Goal: Complete application form: Complete application form

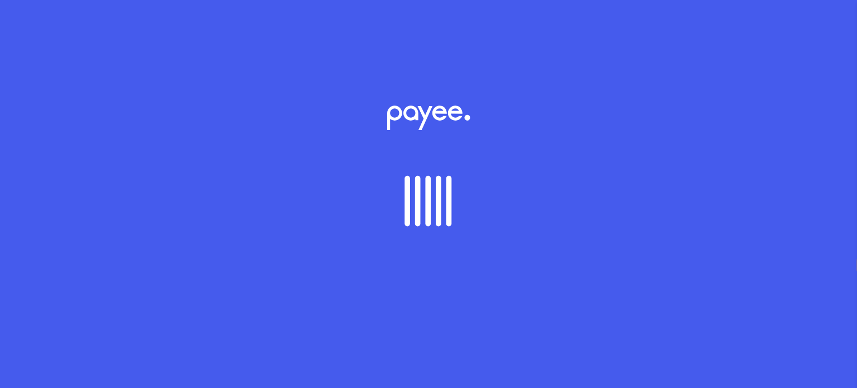
select select "**"
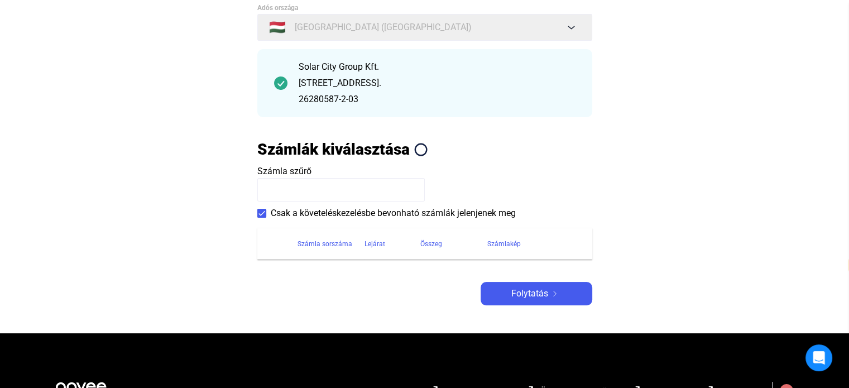
scroll to position [112, 0]
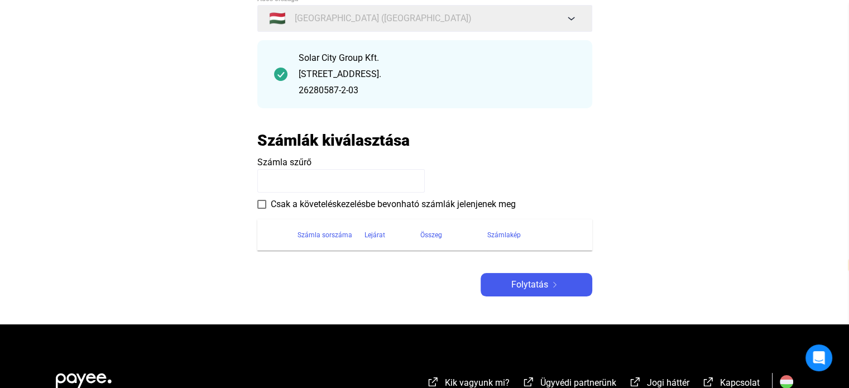
click at [259, 206] on span at bounding box center [261, 204] width 9 height 9
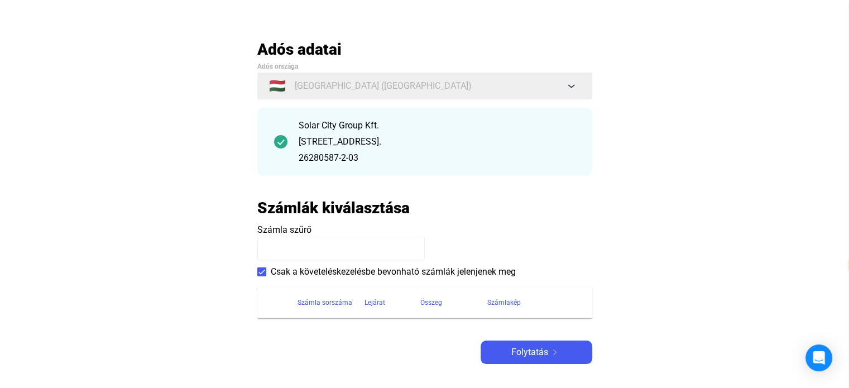
scroll to position [167, 0]
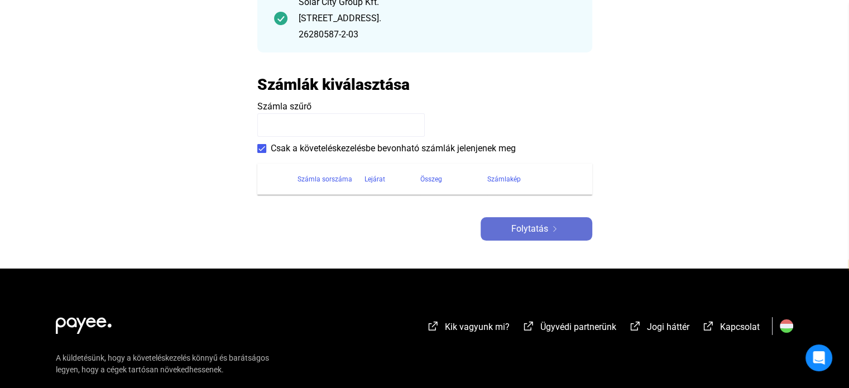
click at [496, 233] on div "Folytatás" at bounding box center [536, 228] width 105 height 13
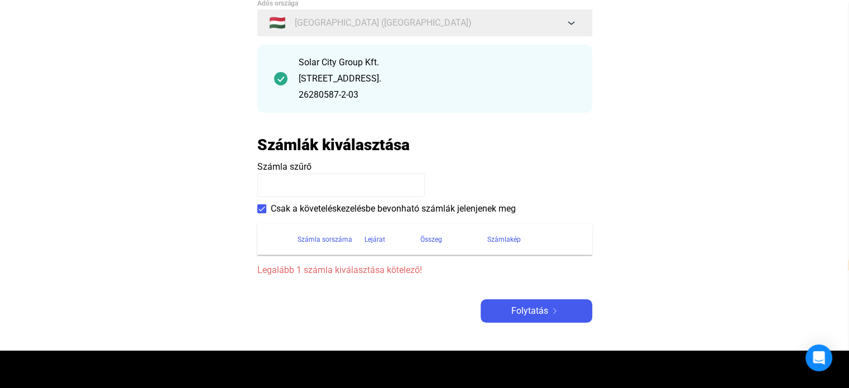
scroll to position [56, 0]
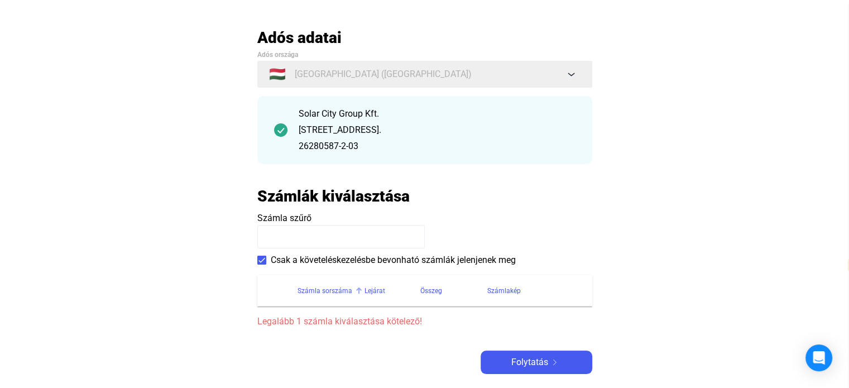
click at [330, 292] on div "Számla sorszáma" at bounding box center [324, 290] width 55 height 13
click at [309, 243] on input at bounding box center [340, 236] width 167 height 23
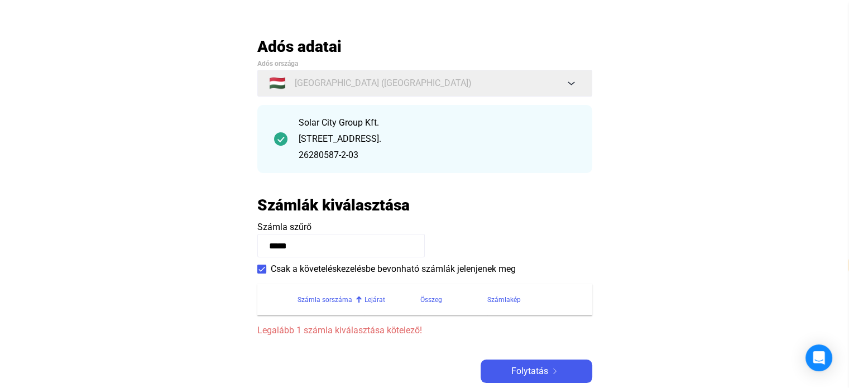
scroll to position [167, 0]
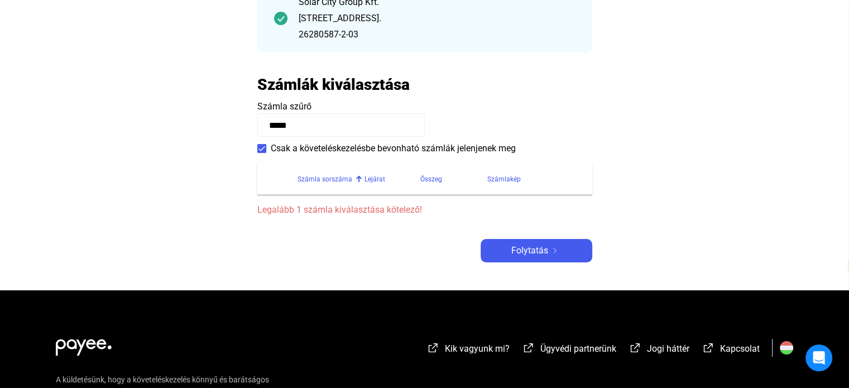
click at [568, 236] on div "Adós adatai Adós országa 🇭🇺 [GEOGRAPHIC_DATA] ([GEOGRAPHIC_DATA]) Solar City Gr…" at bounding box center [424, 89] width 335 height 346
click at [562, 251] on div "Folytatás" at bounding box center [536, 250] width 105 height 13
click at [532, 255] on span "Folytatás" at bounding box center [529, 250] width 37 height 13
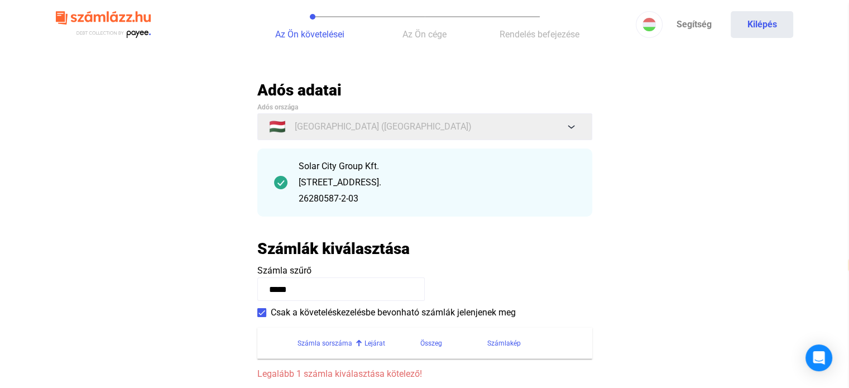
scroll to position [0, 0]
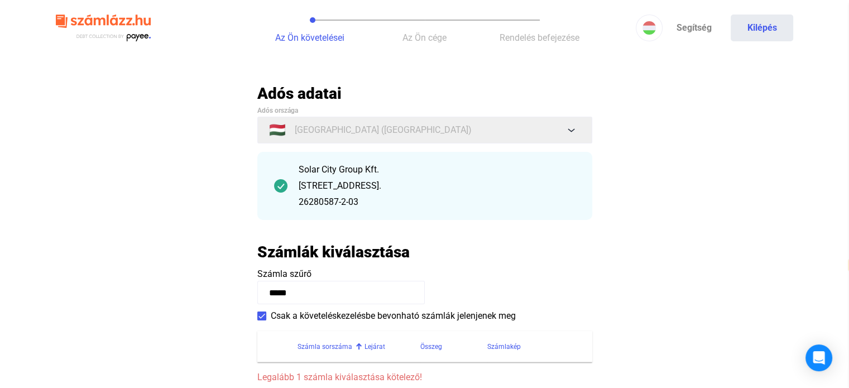
click at [351, 191] on div "[STREET_ADDRESS]." at bounding box center [437, 185] width 277 height 13
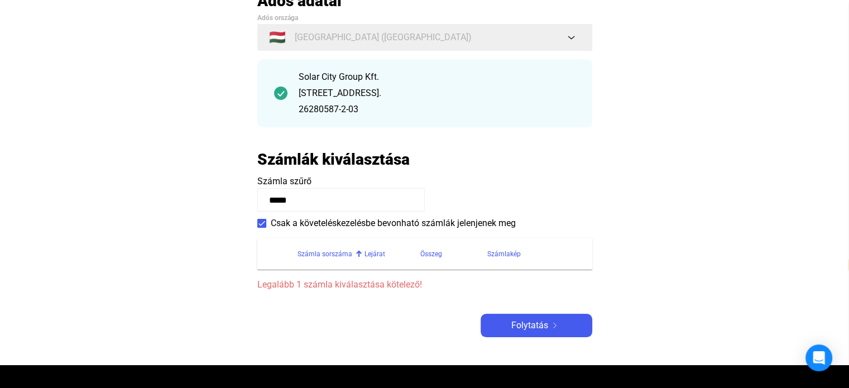
scroll to position [112, 0]
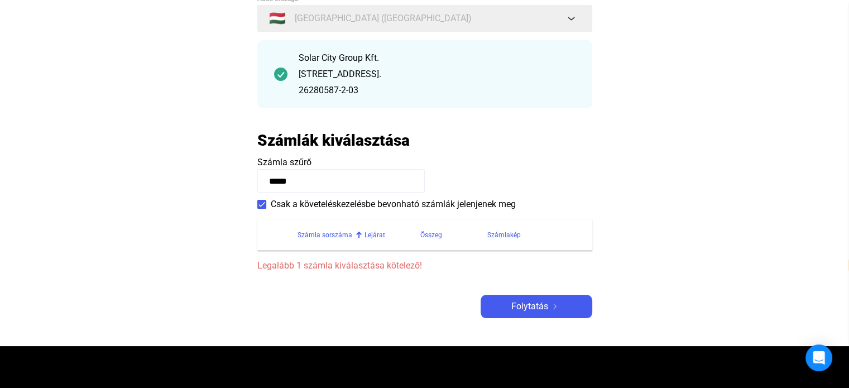
click at [325, 179] on input "*****" at bounding box center [340, 180] width 167 height 23
drag, startPoint x: 326, startPoint y: 180, endPoint x: 109, endPoint y: 193, distance: 217.4
click at [109, 193] on main "Automatikusan mentve Adós adatai Adós országa 🇭🇺 [GEOGRAPHIC_DATA] ([GEOGRAPHIC…" at bounding box center [424, 159] width 849 height 374
click at [260, 205] on span at bounding box center [261, 204] width 9 height 9
click at [278, 185] on input "*****" at bounding box center [340, 180] width 167 height 23
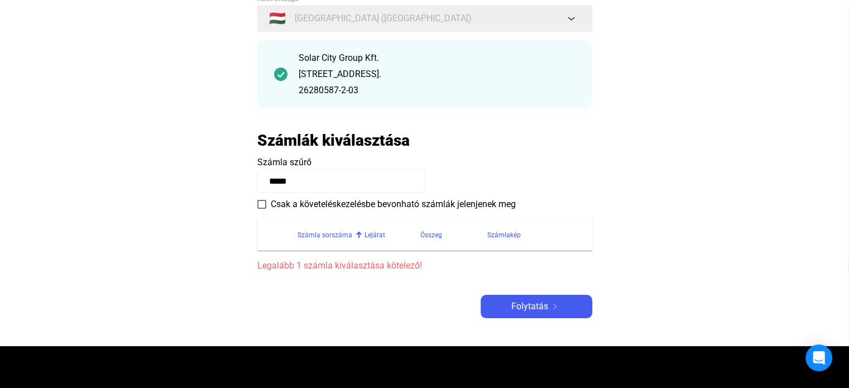
drag, startPoint x: 302, startPoint y: 180, endPoint x: 220, endPoint y: 179, distance: 82.0
click at [220, 178] on main "Automatikusan mentve Adós adatai Adós országa 🇭🇺 [GEOGRAPHIC_DATA] ([GEOGRAPHIC…" at bounding box center [424, 159] width 849 height 374
click at [323, 185] on input "*****" at bounding box center [340, 180] width 167 height 23
click at [326, 188] on input "*****" at bounding box center [340, 180] width 167 height 23
drag, startPoint x: 320, startPoint y: 180, endPoint x: 218, endPoint y: 182, distance: 102.2
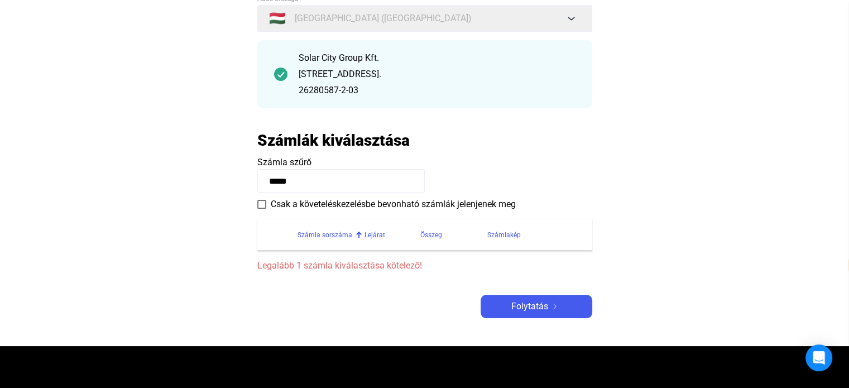
click at [219, 182] on main "Automatikusan mentve Adós adatai Adós országa 🇭🇺 [GEOGRAPHIC_DATA] ([GEOGRAPHIC…" at bounding box center [424, 159] width 849 height 374
type input "**********"
click at [522, 306] on span "Folytatás" at bounding box center [529, 306] width 37 height 13
click at [527, 308] on span "Folytatás" at bounding box center [529, 306] width 37 height 13
click at [328, 231] on div "Számla sorszáma" at bounding box center [324, 234] width 55 height 13
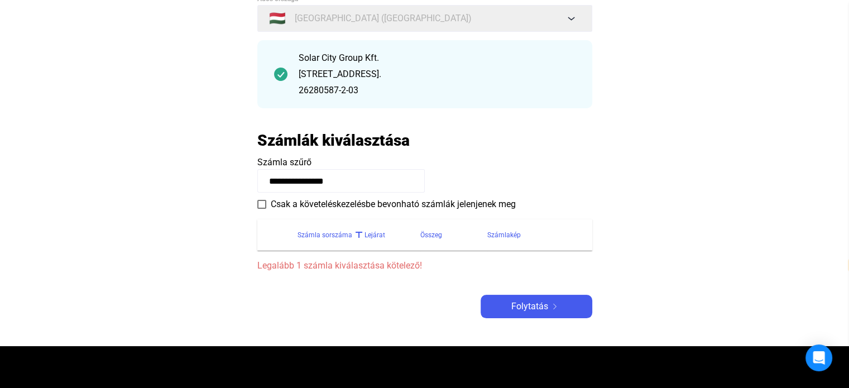
click at [328, 230] on div "Számla sorszáma" at bounding box center [324, 234] width 55 height 13
click at [329, 235] on div "Számla sorszáma" at bounding box center [324, 234] width 55 height 13
click at [377, 241] on div "Lejárat" at bounding box center [374, 234] width 21 height 13
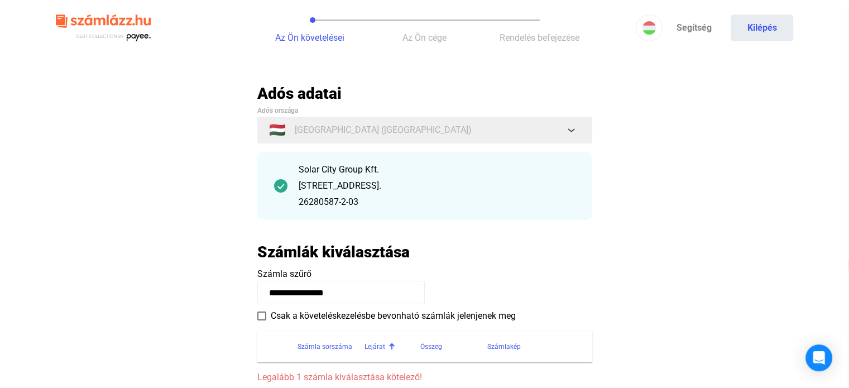
scroll to position [223, 0]
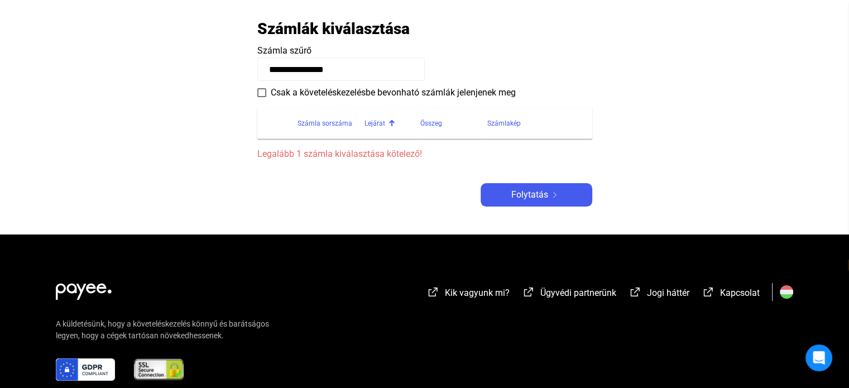
drag, startPoint x: 357, startPoint y: 66, endPoint x: 136, endPoint y: 95, distance: 222.8
click at [136, 93] on main "**********" at bounding box center [424, 47] width 849 height 374
click at [532, 212] on main "Automatikusan mentve Adós adatai Adós országa 🇭🇺 [GEOGRAPHIC_DATA] ([GEOGRAPHIC…" at bounding box center [424, 47] width 849 height 374
click at [537, 198] on span "Folytatás" at bounding box center [529, 194] width 37 height 13
click at [261, 94] on span at bounding box center [261, 92] width 9 height 9
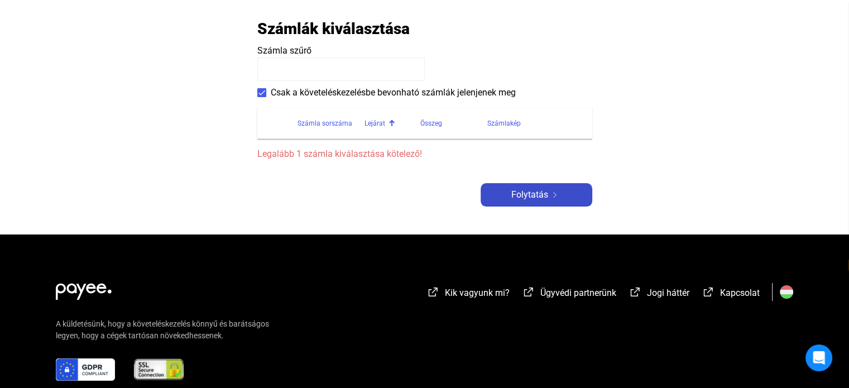
click at [524, 195] on span "Folytatás" at bounding box center [529, 194] width 37 height 13
drag, startPoint x: 526, startPoint y: 188, endPoint x: 511, endPoint y: 185, distance: 14.8
click at [525, 188] on span "Folytatás" at bounding box center [529, 194] width 37 height 13
click at [290, 84] on div "Számla szűrő Csak a követeléskezelésbe bevonható számlák jelenjenek meg" at bounding box center [424, 71] width 335 height 55
click at [286, 91] on span "Csak a követeléskezelésbe bevonható számlák jelenjenek meg" at bounding box center [393, 92] width 245 height 13
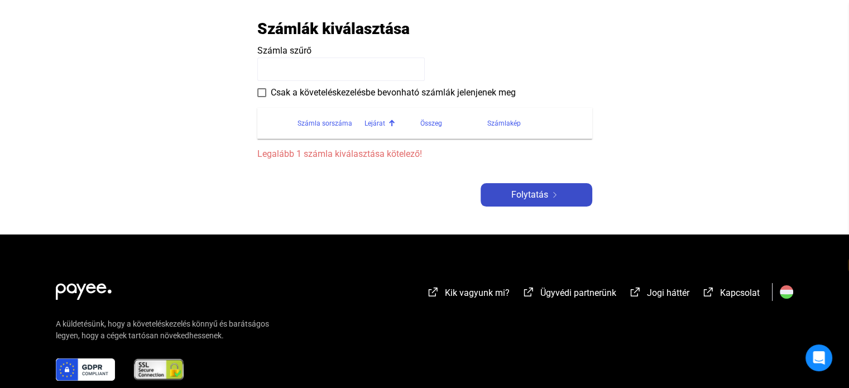
click at [558, 193] on img at bounding box center [554, 195] width 13 height 6
click at [323, 64] on input at bounding box center [340, 68] width 167 height 23
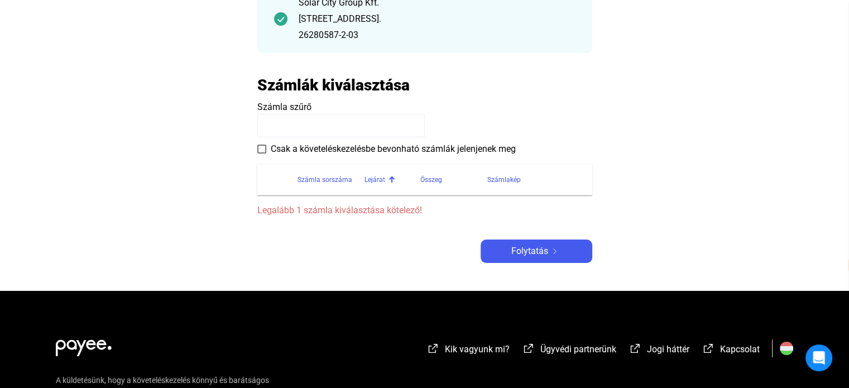
scroll to position [56, 0]
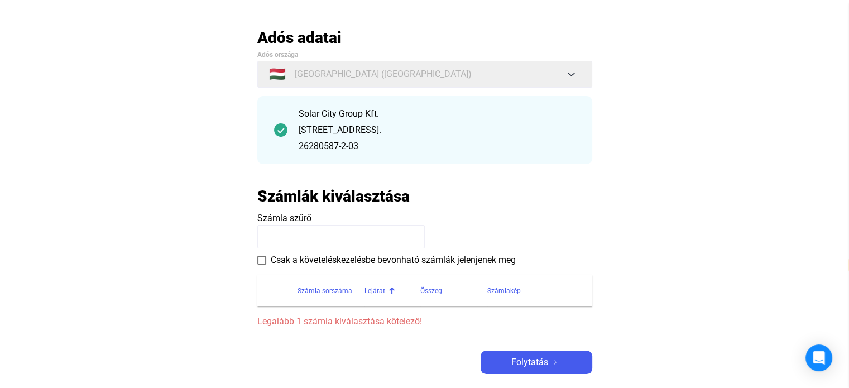
click at [368, 196] on h2 "Számlák kiválasztása" at bounding box center [333, 196] width 152 height 20
click at [320, 247] on input at bounding box center [340, 236] width 167 height 23
click at [325, 247] on input at bounding box center [340, 236] width 167 height 23
click at [312, 258] on span "Csak a követeléskezelésbe bevonható számlák jelenjenek meg" at bounding box center [393, 259] width 245 height 13
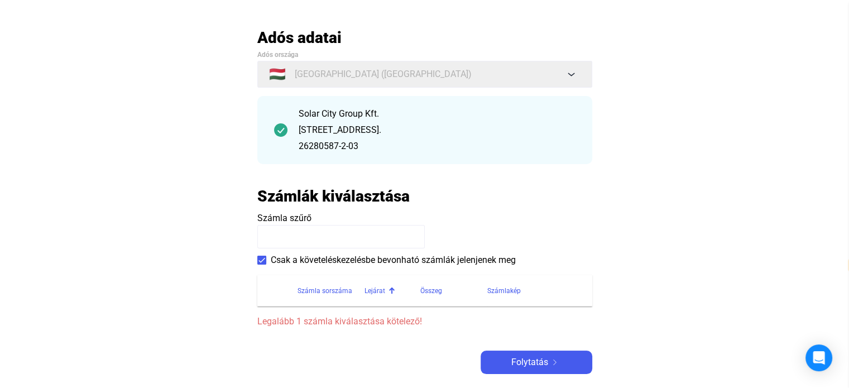
click at [330, 292] on div "Számla sorszáma" at bounding box center [324, 290] width 55 height 13
click at [375, 288] on div "Lejárat" at bounding box center [374, 290] width 21 height 13
click at [430, 292] on div "Összeg" at bounding box center [431, 290] width 22 height 13
click at [498, 288] on div "Számlakép" at bounding box center [503, 290] width 33 height 13
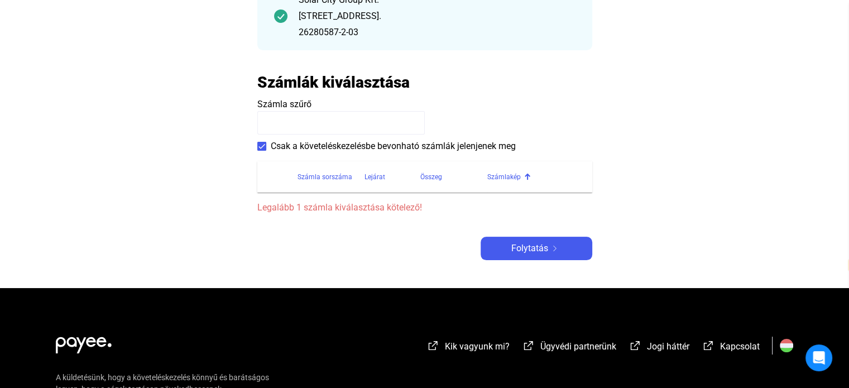
scroll to position [279, 0]
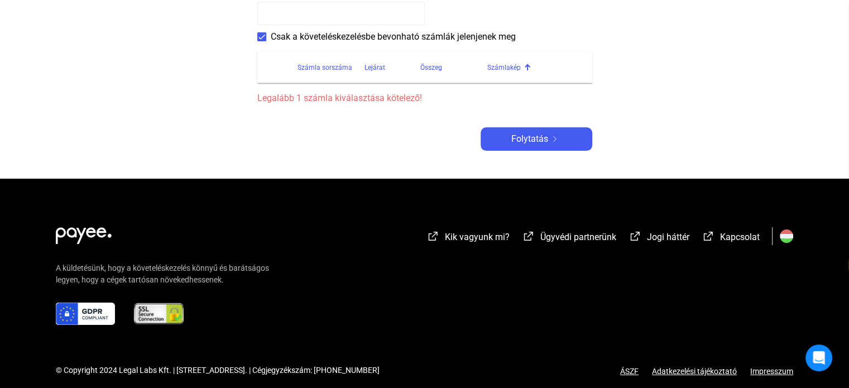
click at [544, 138] on span "Folytatás" at bounding box center [529, 138] width 37 height 13
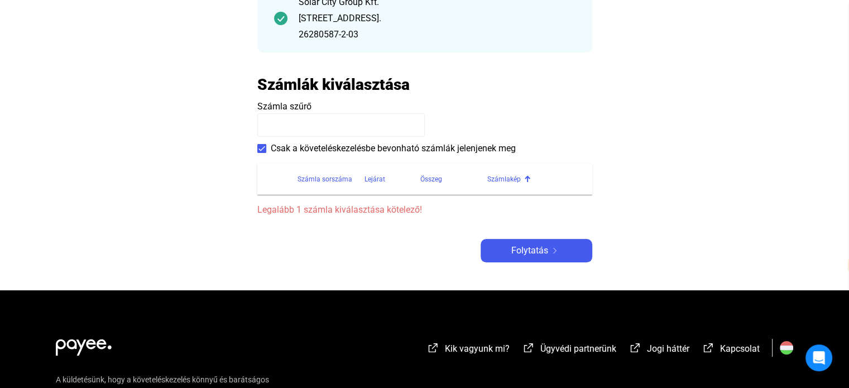
scroll to position [0, 0]
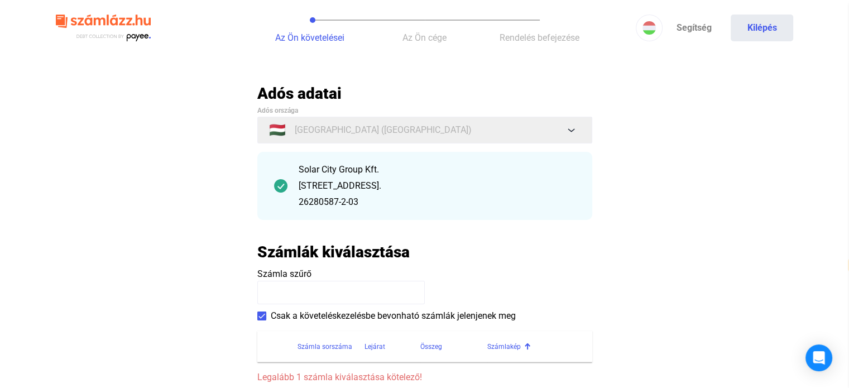
click at [297, 290] on input at bounding box center [340, 292] width 167 height 23
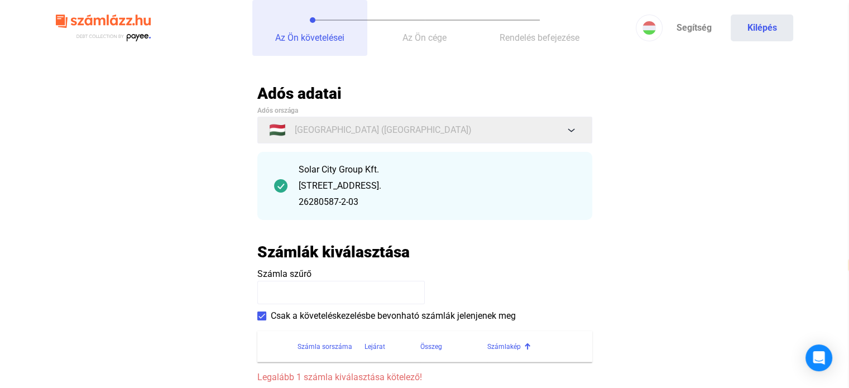
click at [309, 38] on span "Az Ön követelései" at bounding box center [309, 37] width 69 height 11
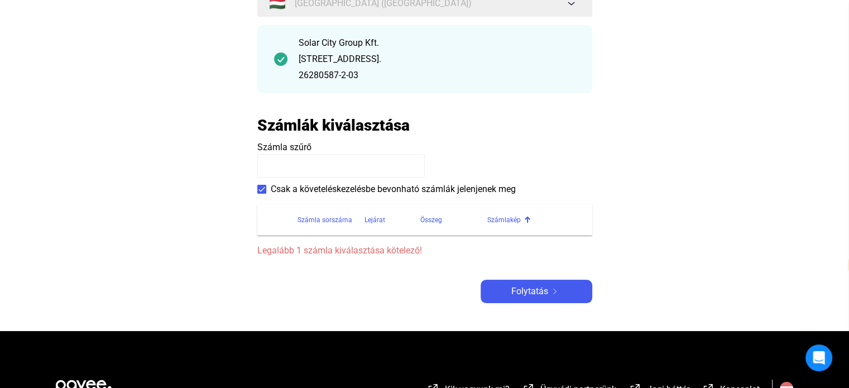
scroll to position [167, 0]
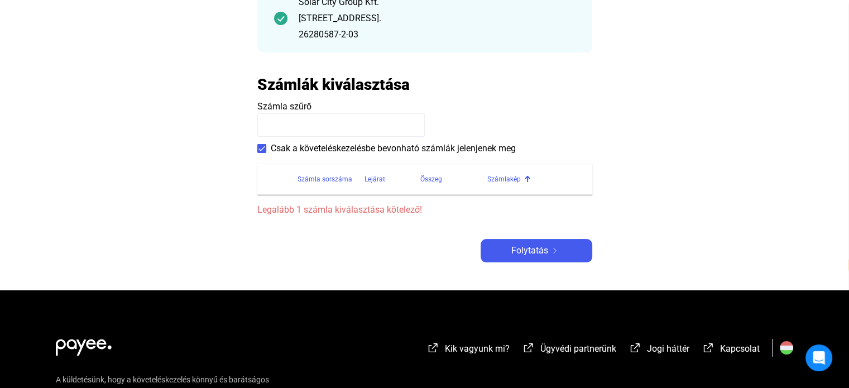
click at [307, 117] on input at bounding box center [340, 124] width 167 height 23
type input "***"
click at [540, 261] on div "Adós adatai Adós országa 🇭🇺 [GEOGRAPHIC_DATA] ([GEOGRAPHIC_DATA]) Solar City Gr…" at bounding box center [424, 89] width 335 height 346
click at [541, 256] on span "Folytatás" at bounding box center [529, 250] width 37 height 13
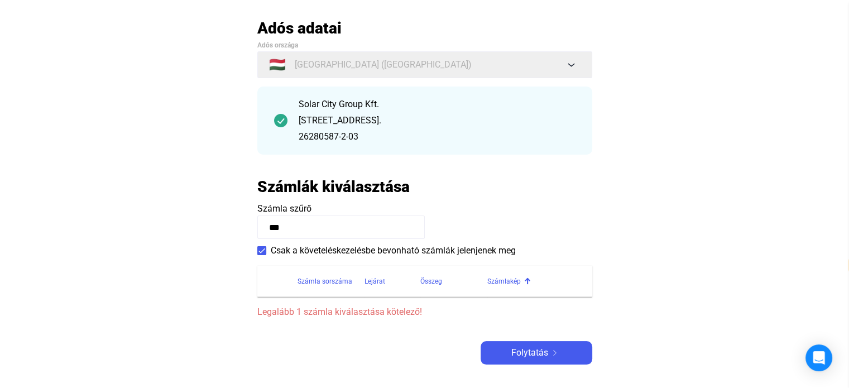
scroll to position [0, 0]
